Goal: Navigation & Orientation: Find specific page/section

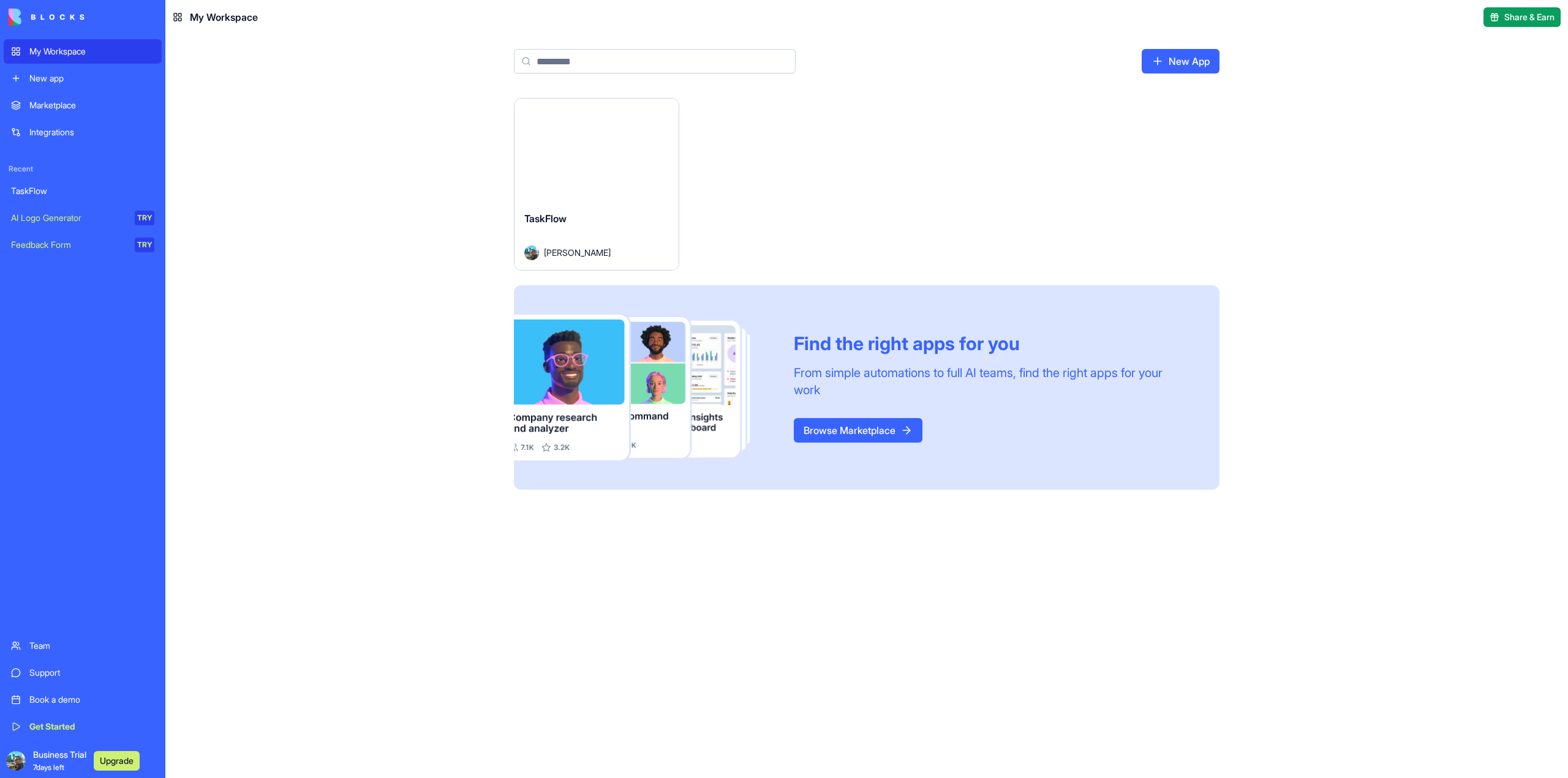
click at [608, 150] on button "Launch" at bounding box center [597, 150] width 92 height 24
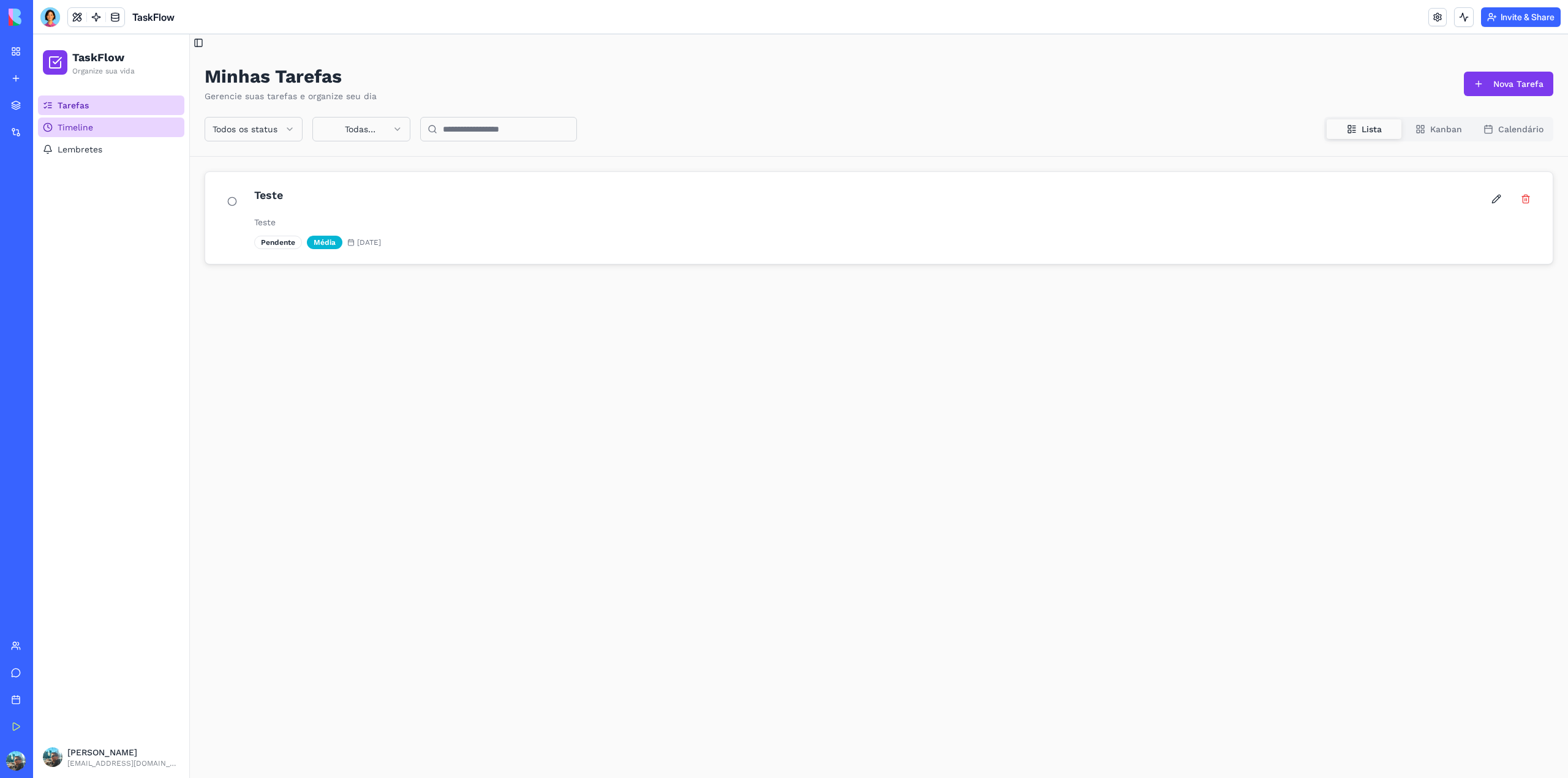
click at [81, 123] on span "Timeline" at bounding box center [75, 128] width 35 height 12
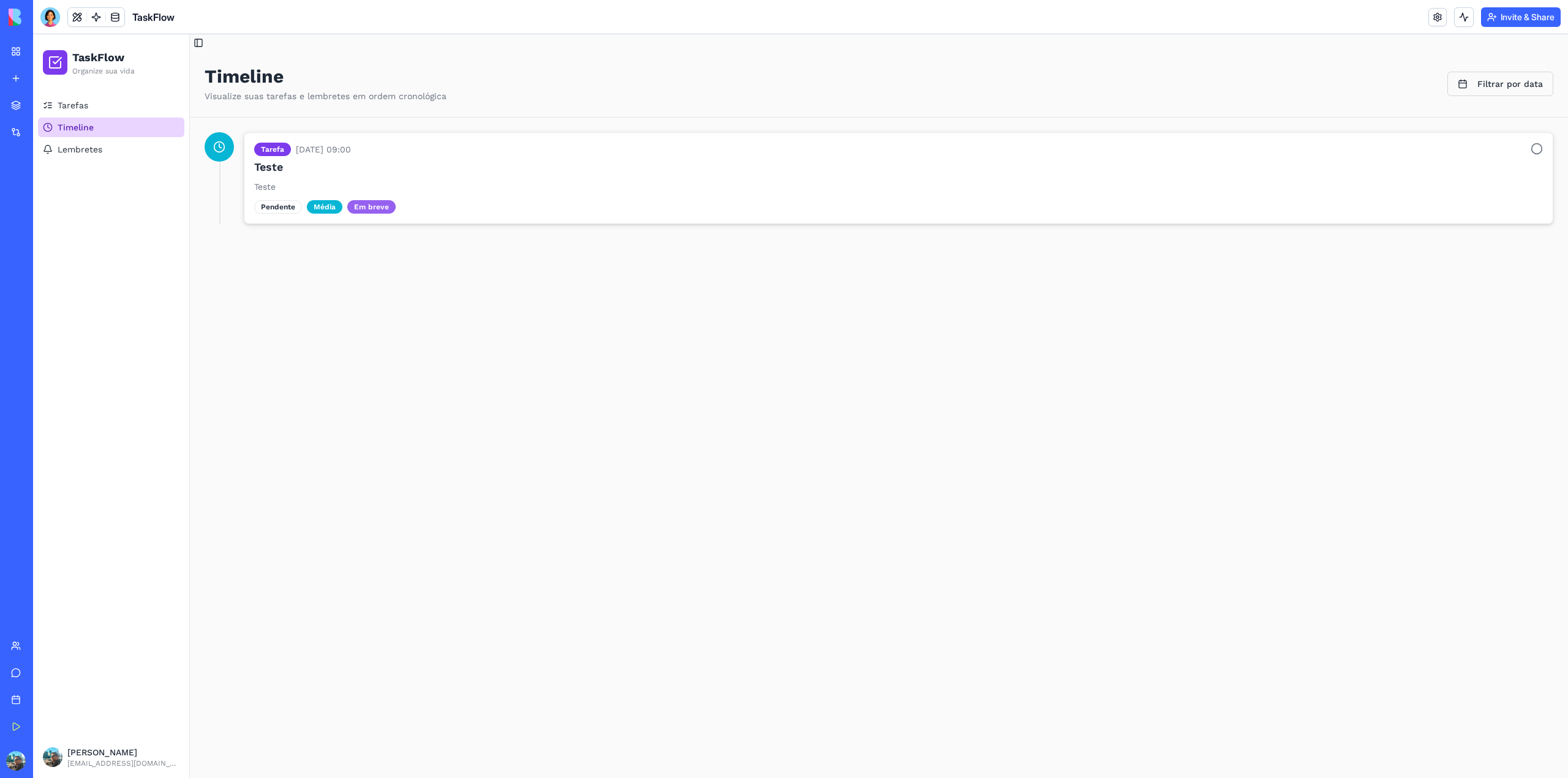
click at [357, 204] on div "Em breve" at bounding box center [372, 207] width 49 height 13
click at [17, 49] on link "My Workspace" at bounding box center [28, 51] width 49 height 24
